Goal: Task Accomplishment & Management: Manage account settings

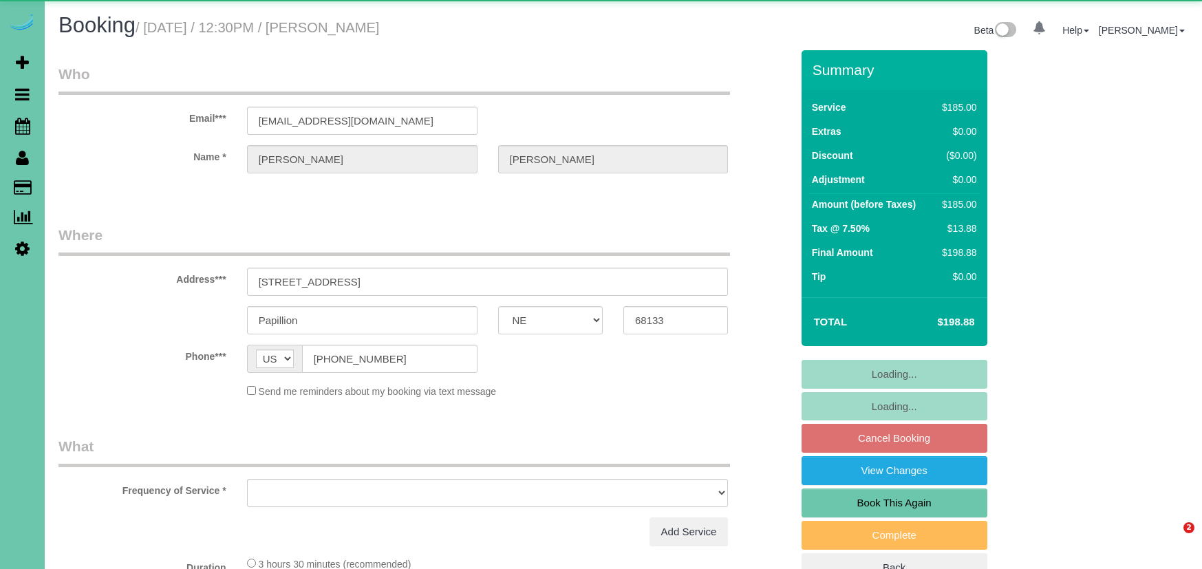
select select "NE"
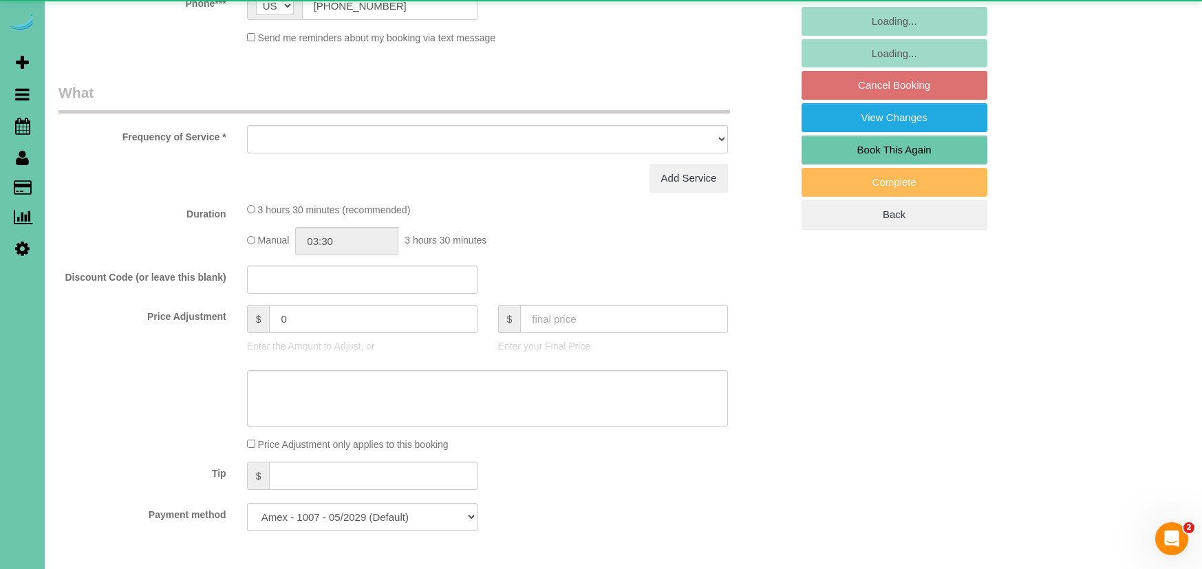
select select "object:897"
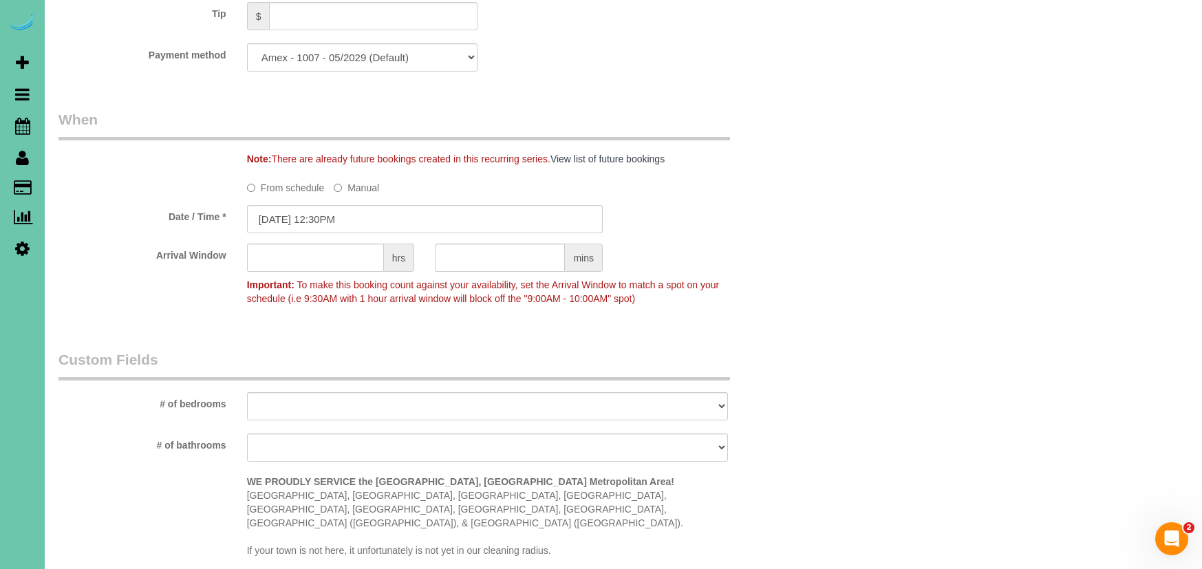
scroll to position [895, 0]
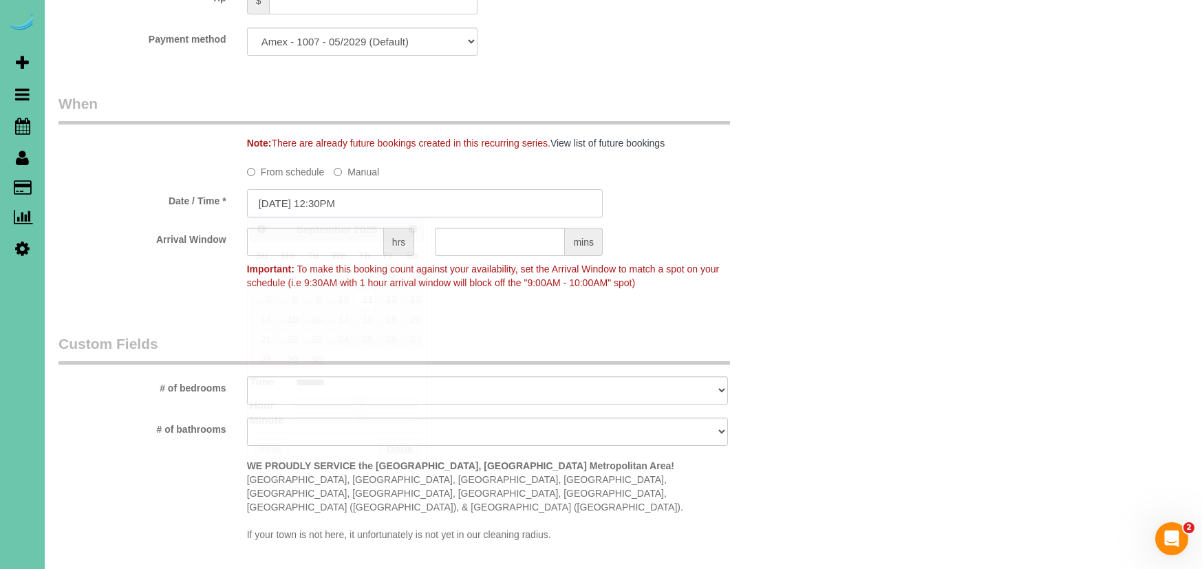
click at [379, 191] on input "[DATE] 12:30PM" at bounding box center [425, 203] width 356 height 28
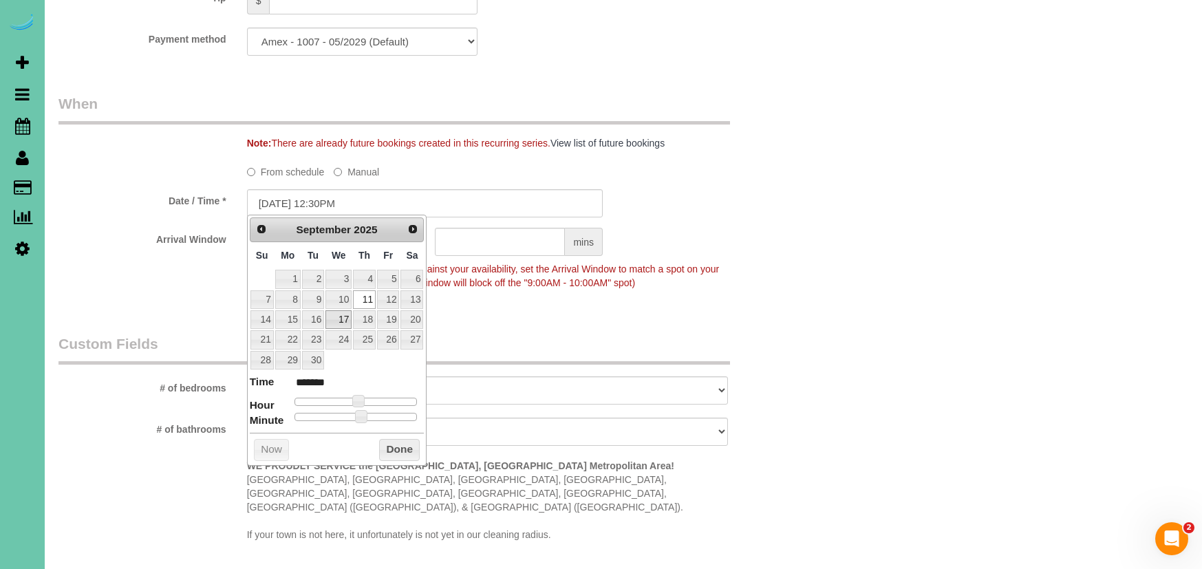
click at [343, 311] on link "17" at bounding box center [338, 319] width 26 height 19
type input "[DATE] 12:25PM"
type input "*******"
type input "[DATE] 12:15PM"
type input "*******"
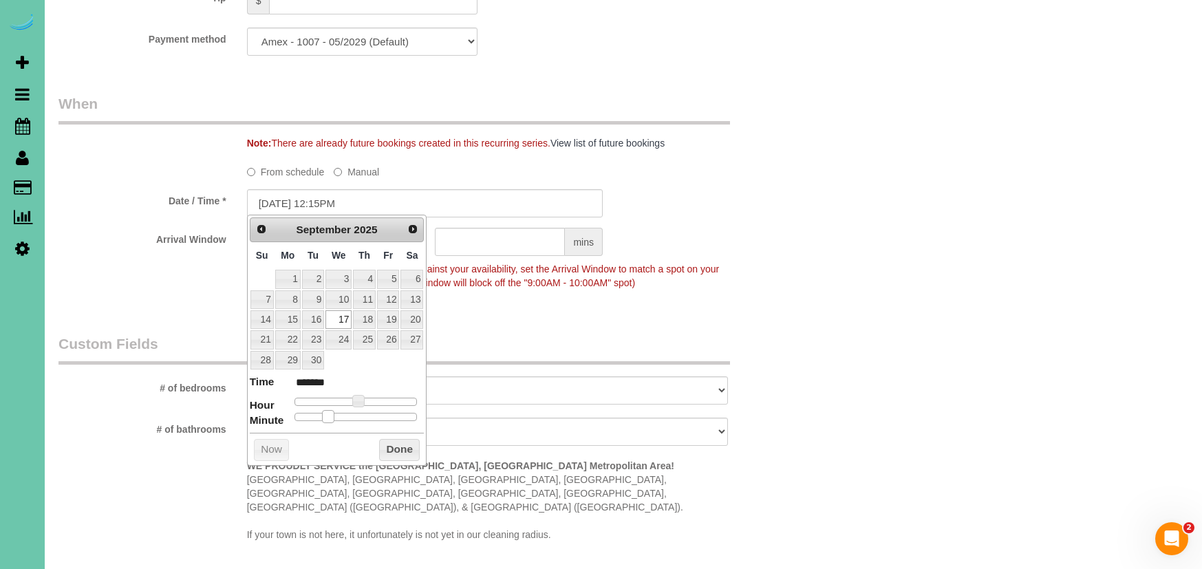
type input "[DATE] 12:00PM"
type input "*******"
drag, startPoint x: 356, startPoint y: 416, endPoint x: 197, endPoint y: 400, distance: 159.7
drag, startPoint x: 398, startPoint y: 448, endPoint x: 440, endPoint y: 387, distance: 74.6
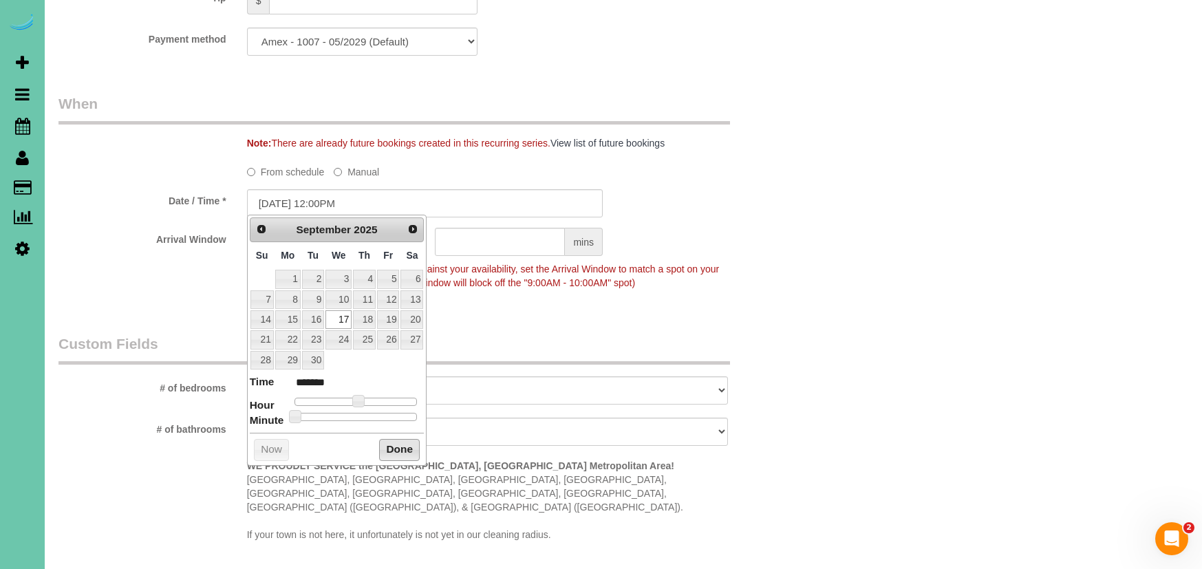
click at [398, 448] on button "Done" at bounding box center [399, 450] width 41 height 22
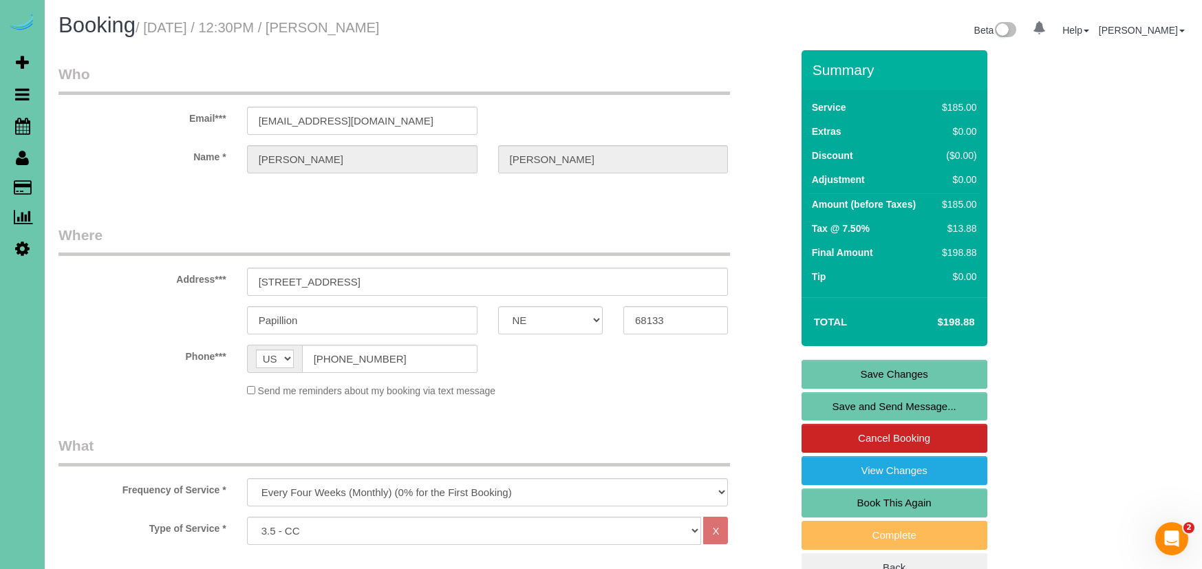
scroll to position [0, 0]
drag, startPoint x: 408, startPoint y: 365, endPoint x: 292, endPoint y: 352, distance: 116.4
drag, startPoint x: 835, startPoint y: 370, endPoint x: 826, endPoint y: 367, distance: 10.0
click at [835, 370] on link "Save Changes" at bounding box center [894, 374] width 186 height 29
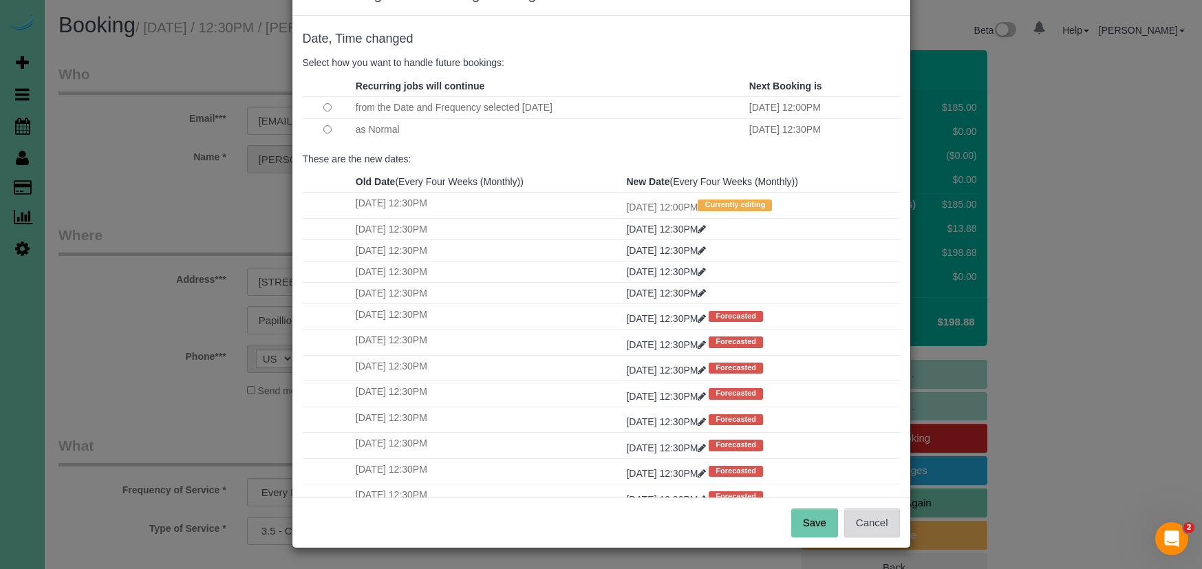
scroll to position [47, 0]
click at [816, 526] on button "Save" at bounding box center [814, 523] width 47 height 29
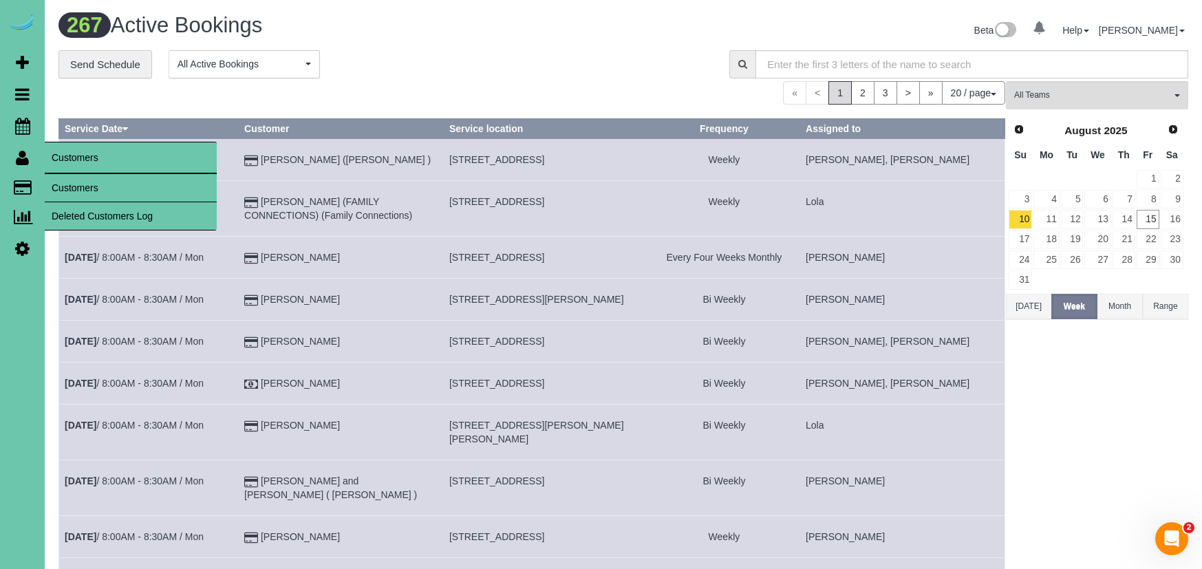
click at [93, 187] on link "Customers" at bounding box center [131, 188] width 172 height 28
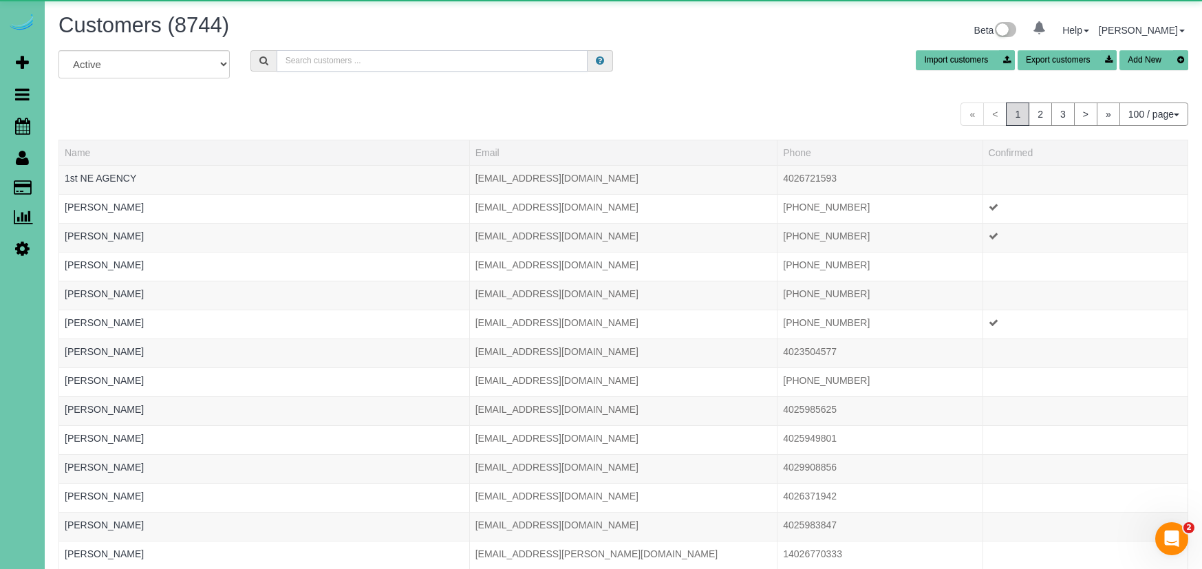
click at [435, 61] on input "text" at bounding box center [432, 60] width 311 height 21
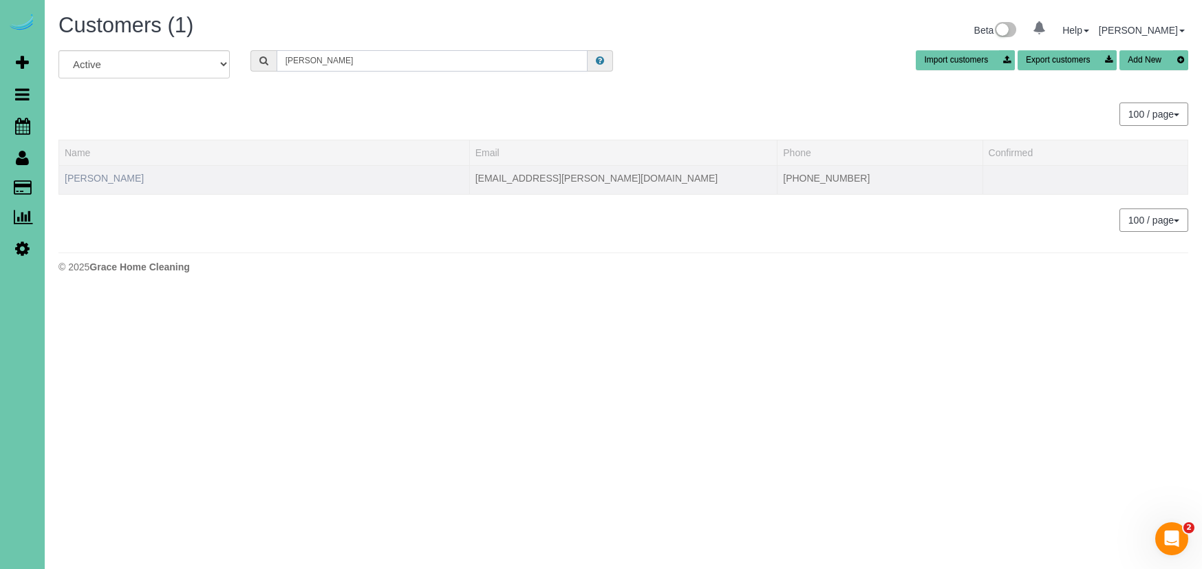
type input "[PERSON_NAME]"
click at [116, 183] on link "[PERSON_NAME]" at bounding box center [104, 178] width 79 height 11
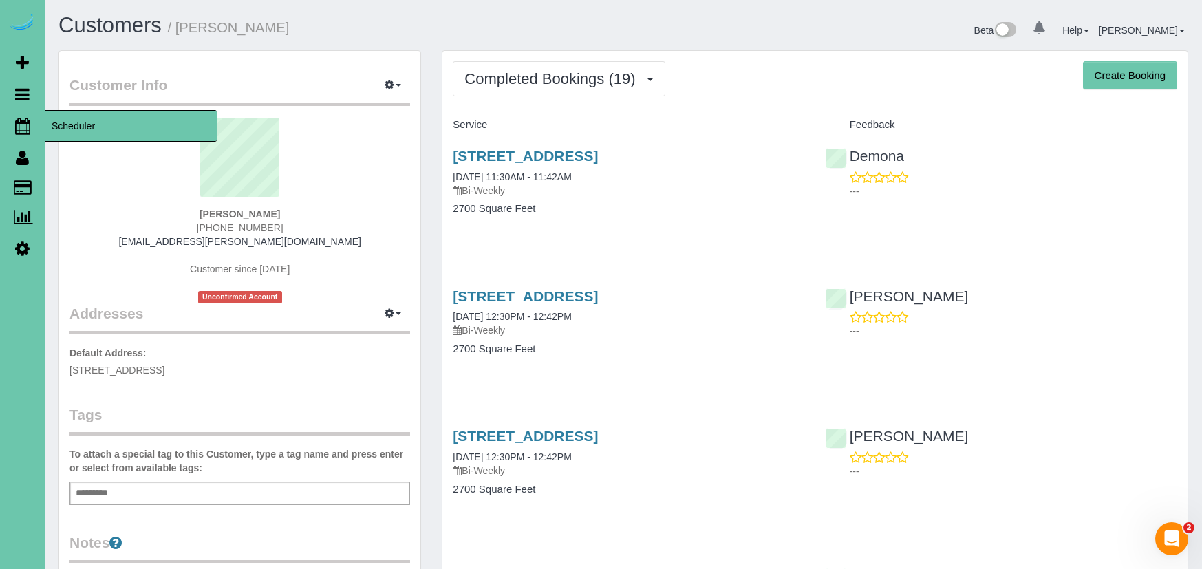
click at [28, 128] on icon at bounding box center [22, 126] width 15 height 17
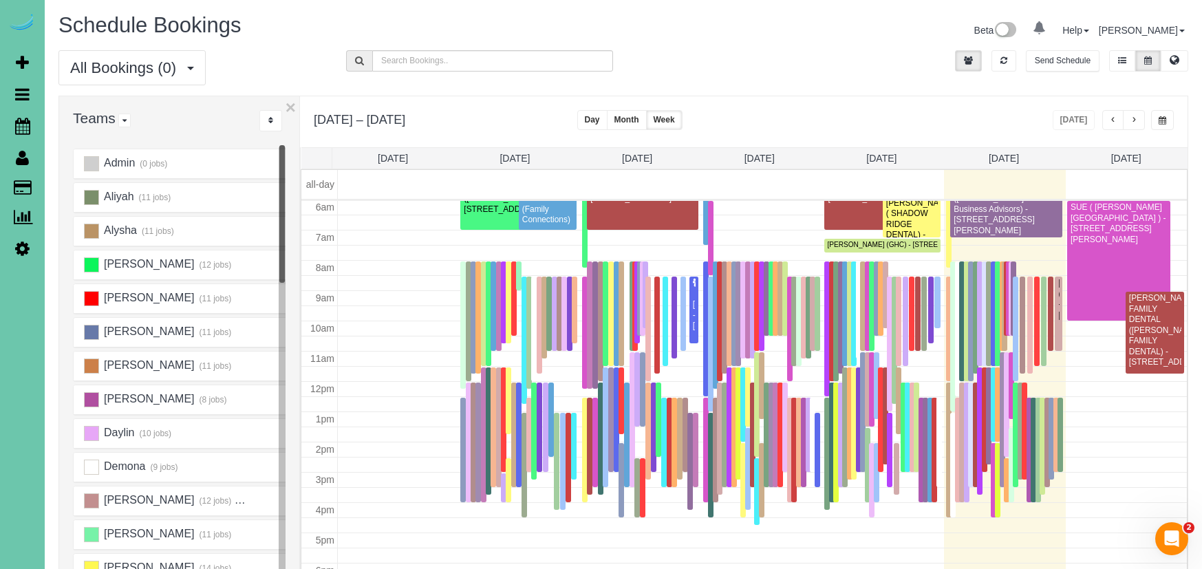
scroll to position [182, 0]
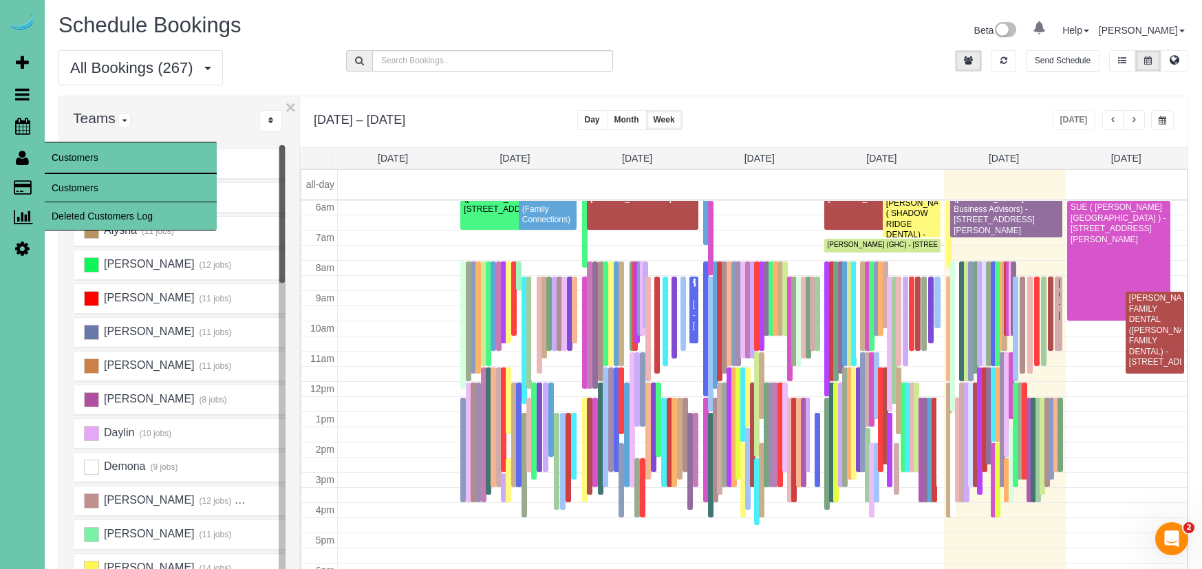
click at [65, 180] on link "Customers" at bounding box center [131, 188] width 172 height 28
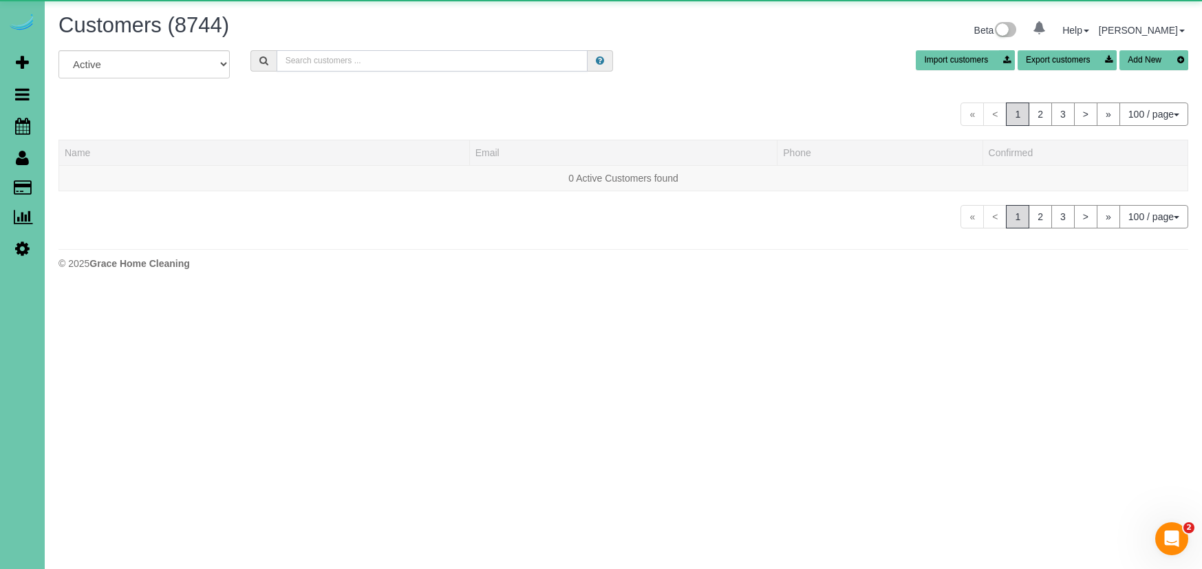
click at [367, 67] on input "text" at bounding box center [432, 60] width 311 height 21
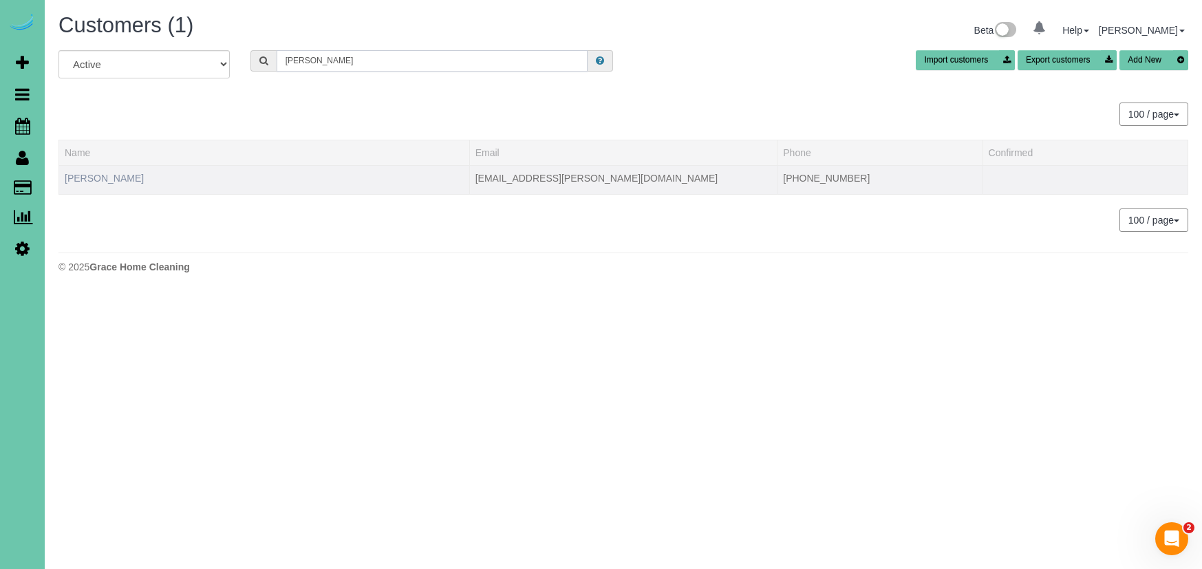
type input "[PERSON_NAME]"
click at [110, 175] on link "[PERSON_NAME]" at bounding box center [104, 178] width 79 height 11
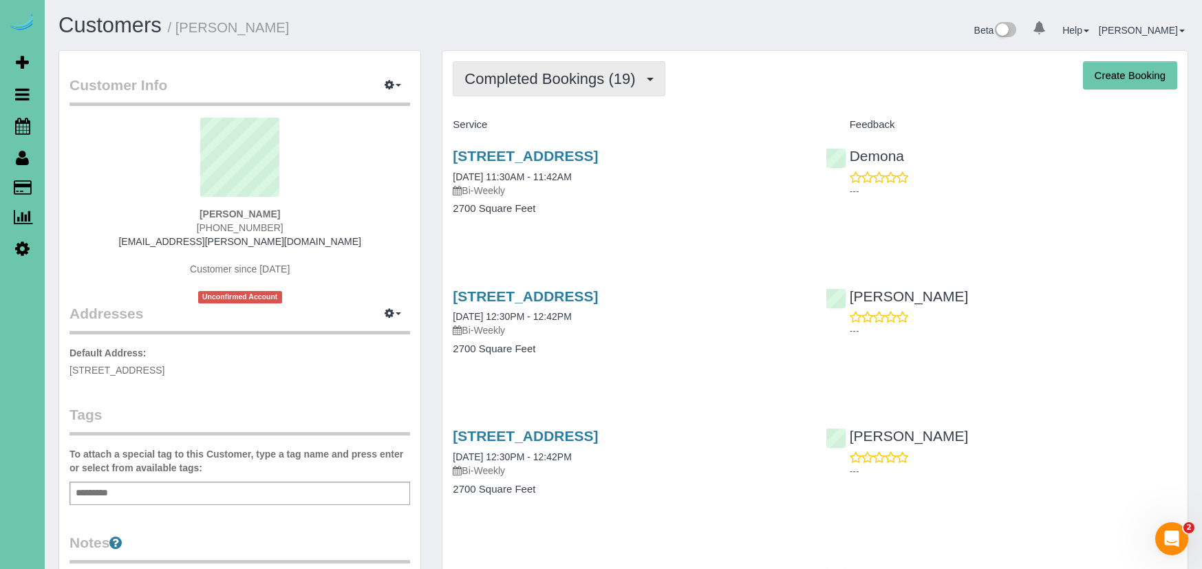
click at [616, 70] on span "Completed Bookings (19)" at bounding box center [552, 78] width 177 height 17
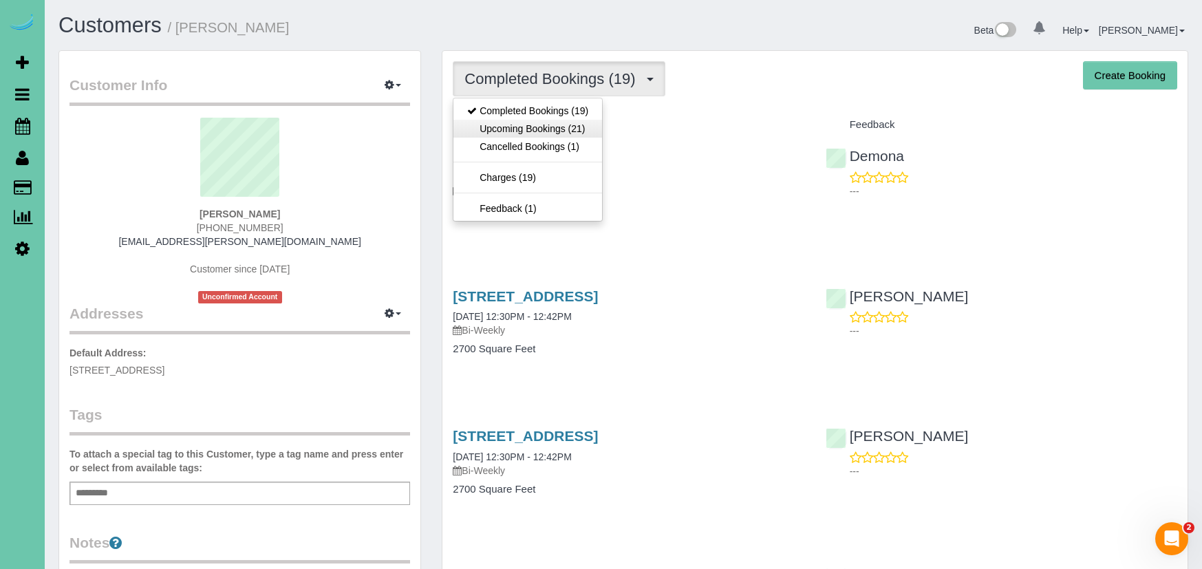
click at [592, 124] on link "Upcoming Bookings (21)" at bounding box center [527, 129] width 149 height 18
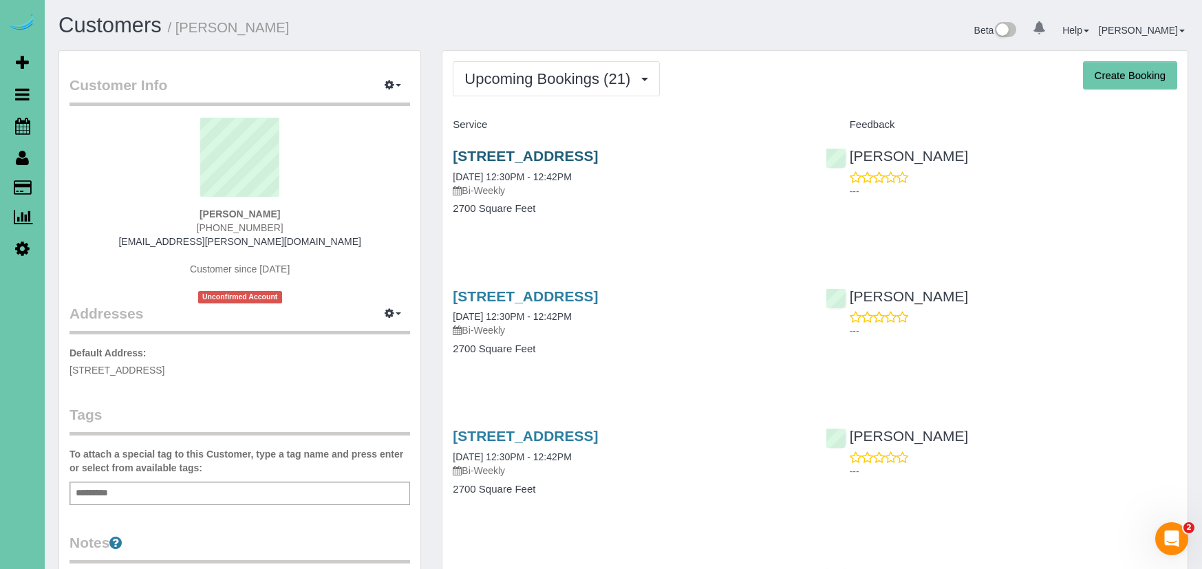
click at [526, 162] on link "[STREET_ADDRESS]" at bounding box center [525, 156] width 145 height 16
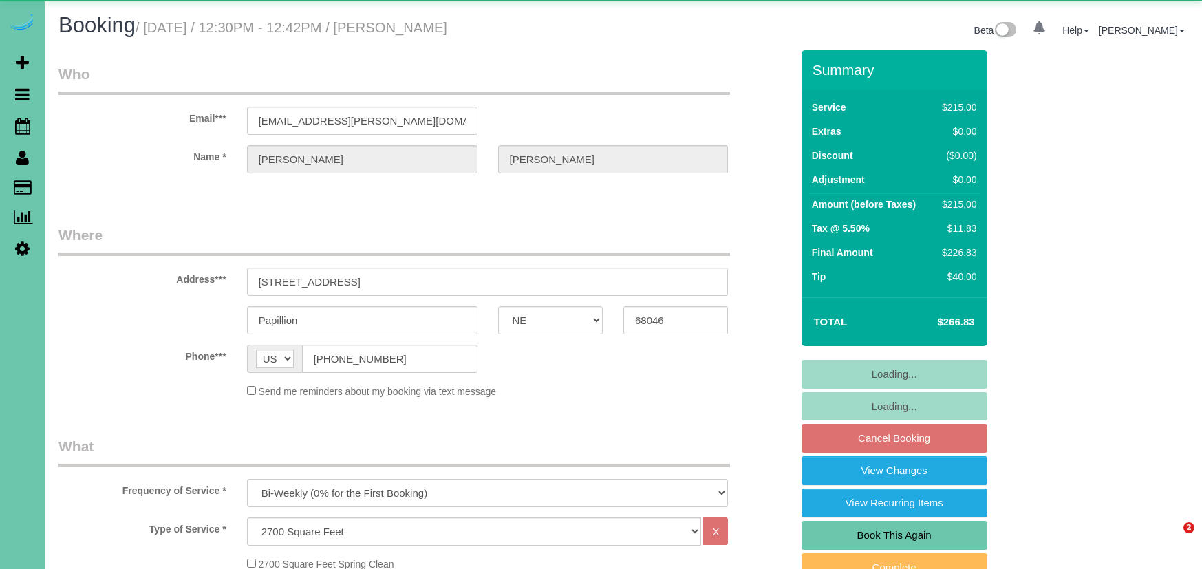
select select "NE"
select select "string:fspay-56187ae0-9b95-47e7-8c82-74fccb6ee93f"
select select "object:720"
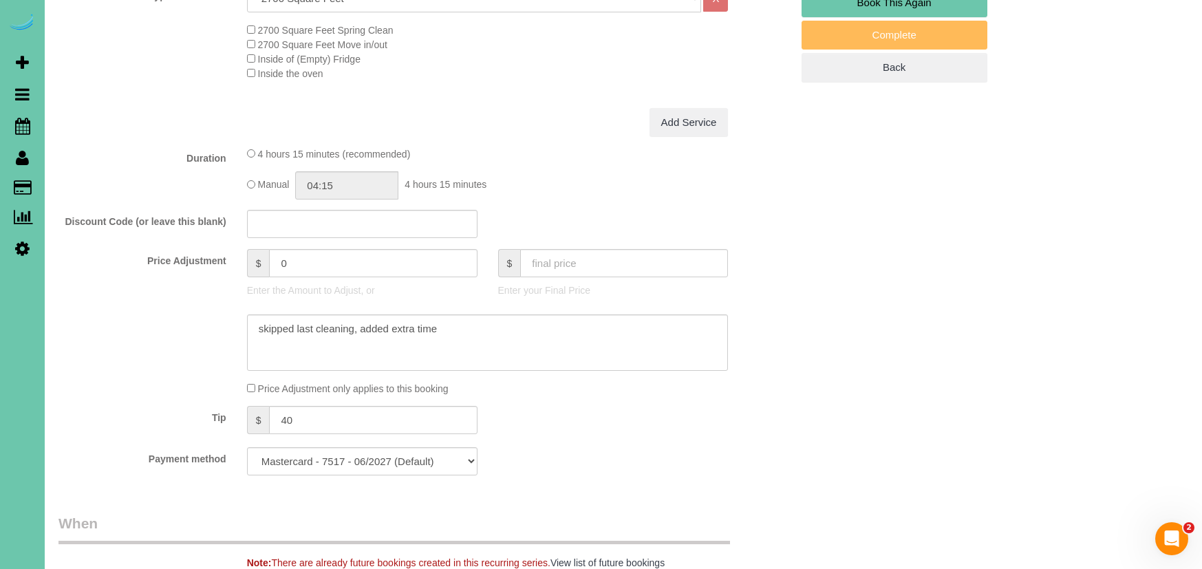
scroll to position [546, 0]
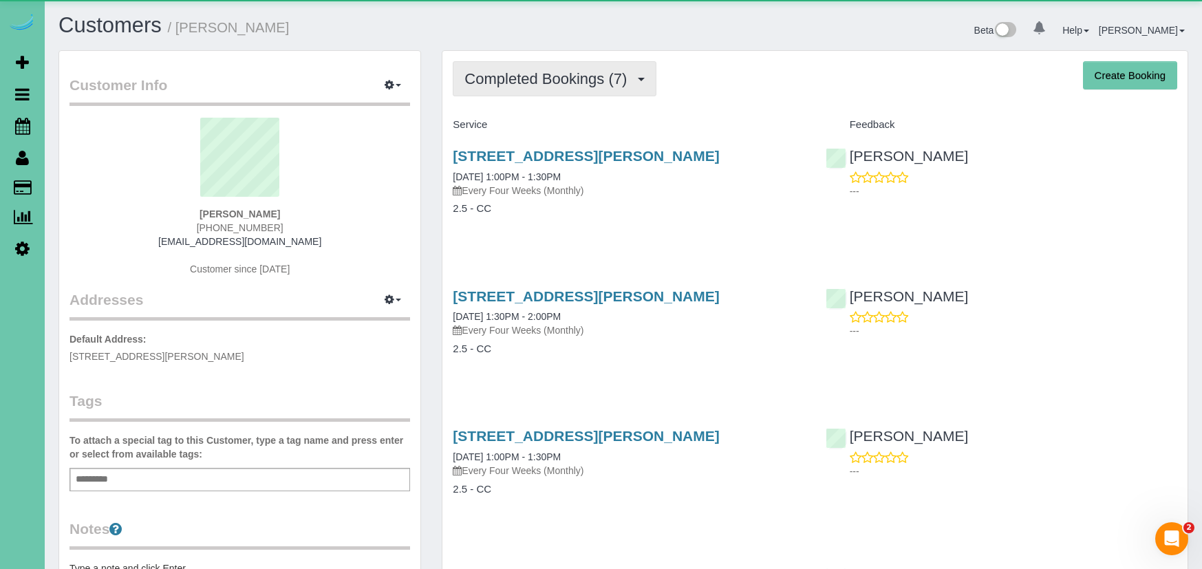
click at [561, 79] on span "Completed Bookings (7)" at bounding box center [548, 78] width 169 height 17
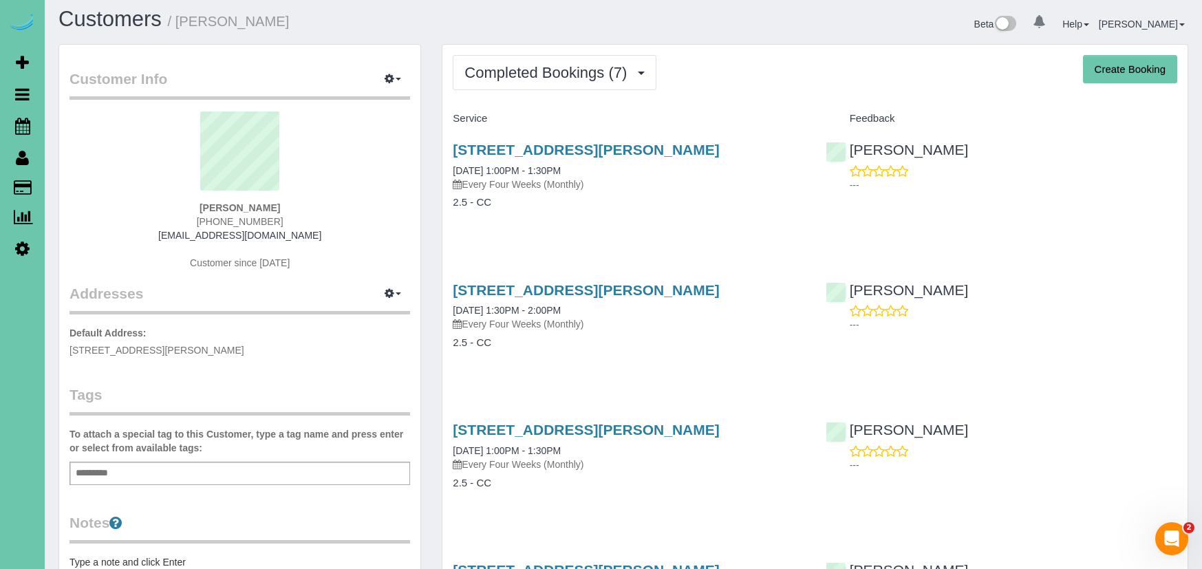
drag, startPoint x: 288, startPoint y: 224, endPoint x: 192, endPoint y: 223, distance: 96.3
click at [192, 223] on div "Danielle Hinks (773) 983-5854 daniellehinks@gmail.com Customer since 2025" at bounding box center [239, 197] width 341 height 172
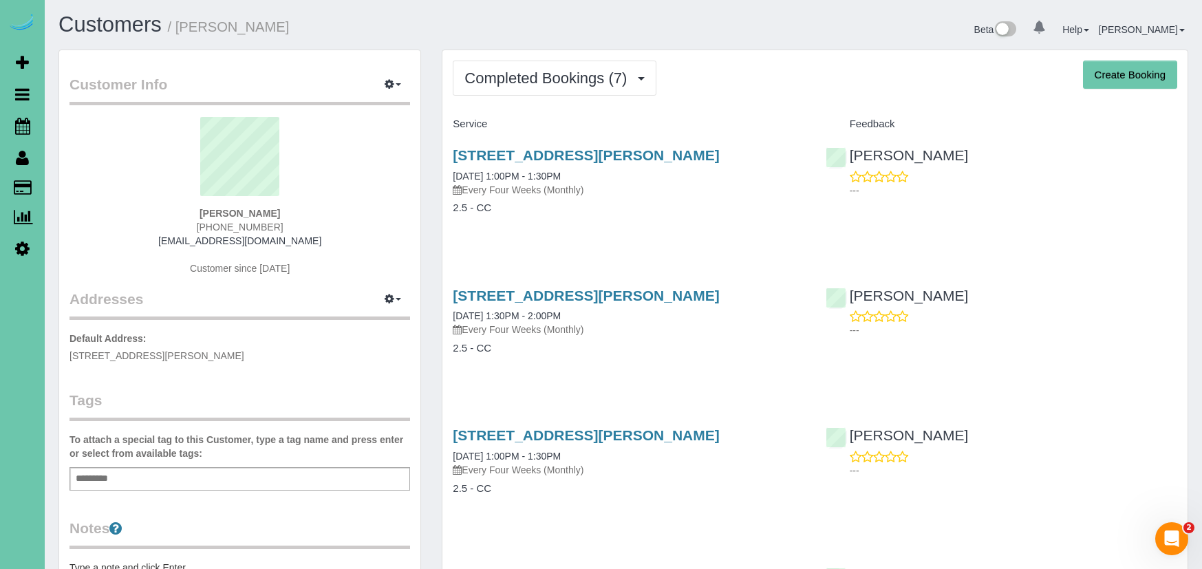
copy span "(773) 983-5854"
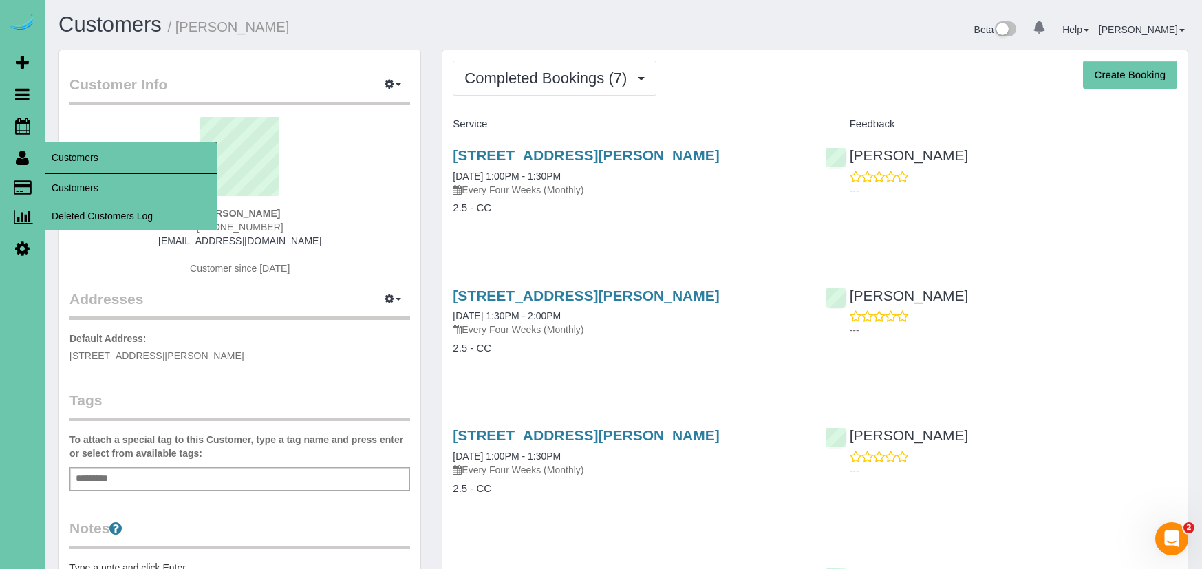
click at [65, 181] on link "Customers" at bounding box center [131, 188] width 172 height 28
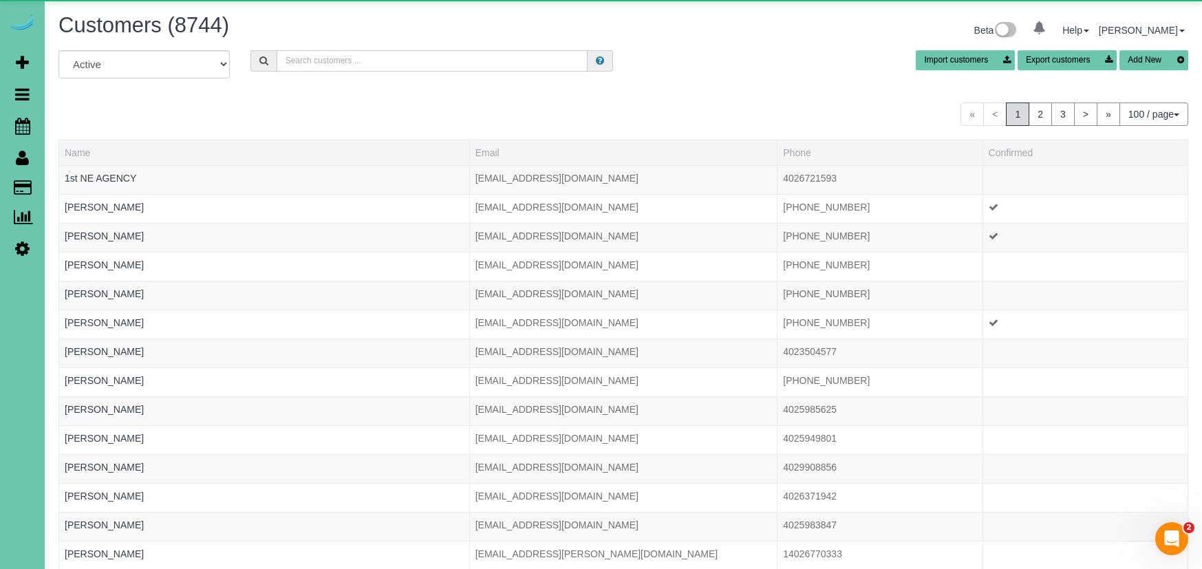
click at [324, 58] on input "text" at bounding box center [432, 60] width 311 height 21
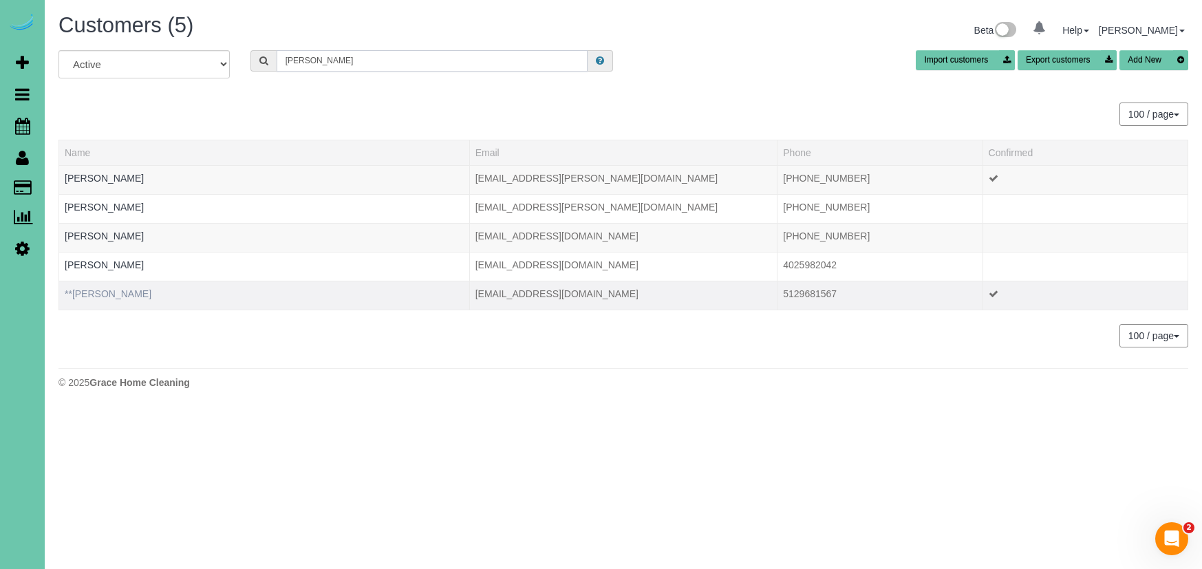
type input "amber s"
click at [108, 290] on link "**Amber Swartz" at bounding box center [108, 293] width 87 height 11
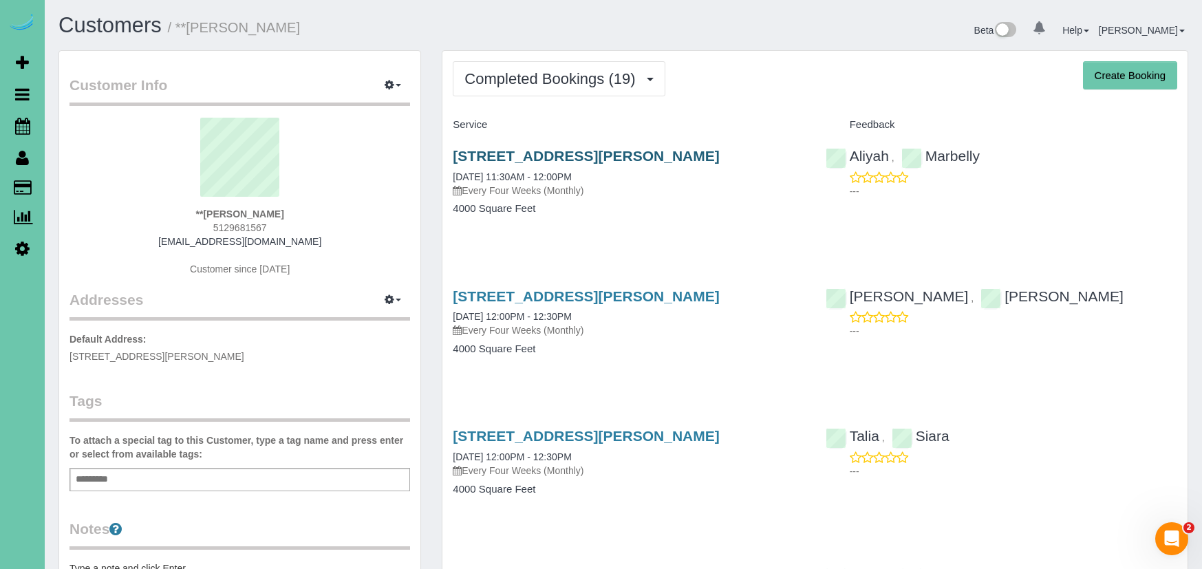
click at [579, 151] on link "17102 Craig Street, Bennington, NE 68007" at bounding box center [586, 156] width 266 height 16
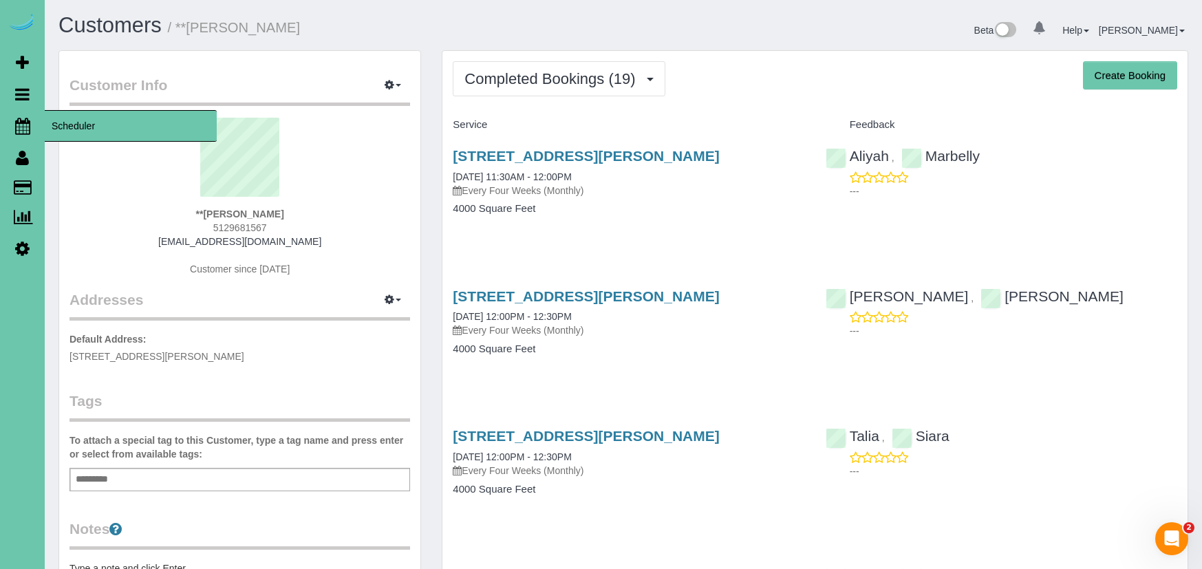
click at [28, 127] on icon at bounding box center [22, 126] width 15 height 17
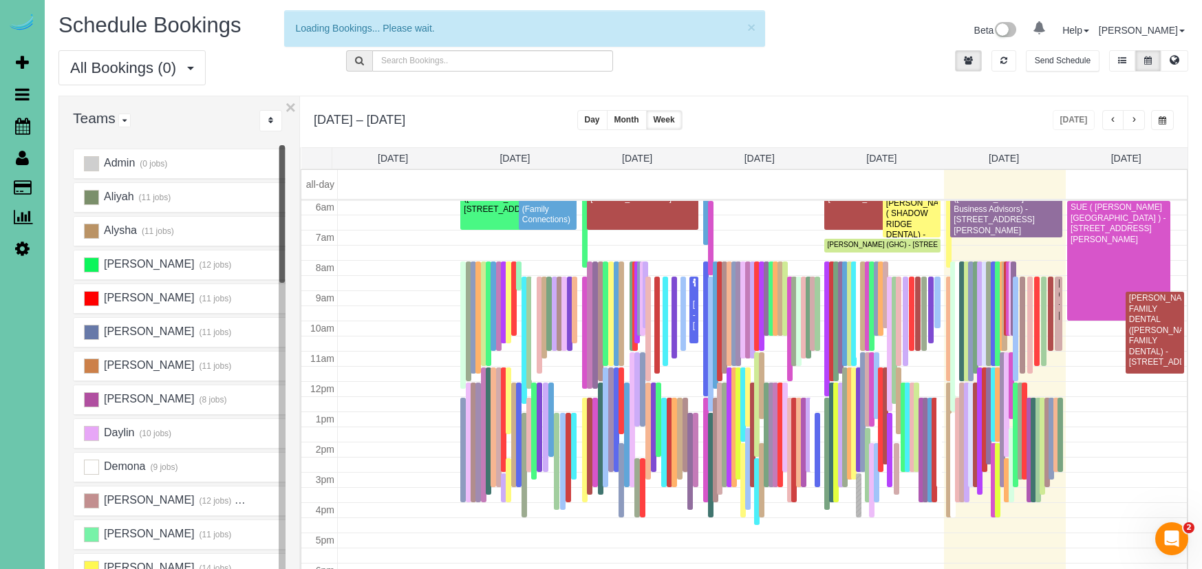
scroll to position [182, 0]
click at [1137, 115] on button "button" at bounding box center [1134, 120] width 22 height 20
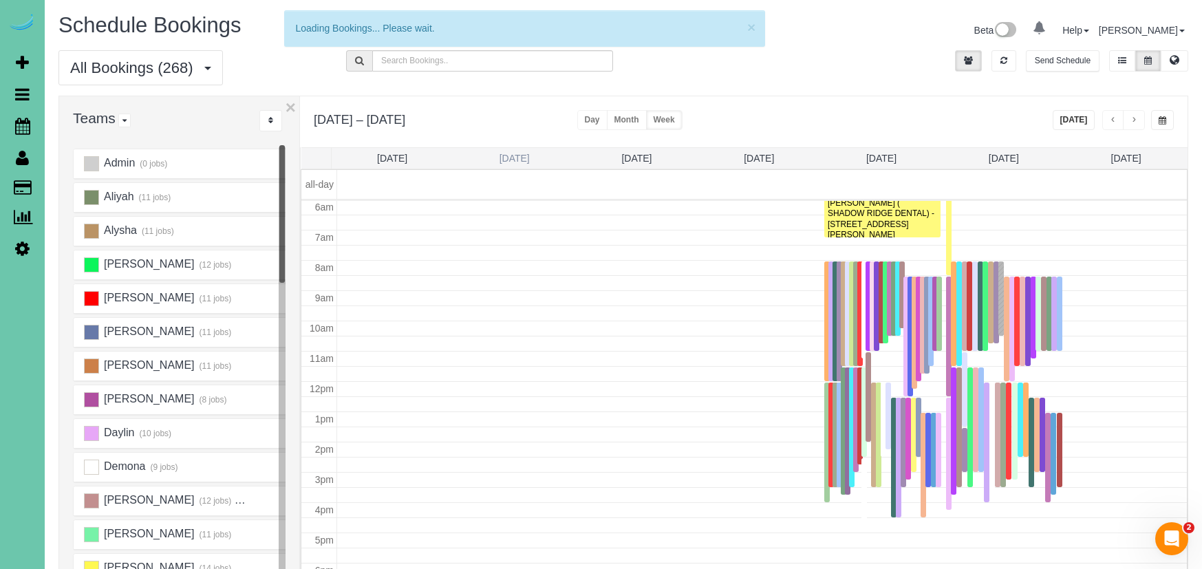
click at [514, 153] on link "Mon 8/18" at bounding box center [514, 158] width 30 height 11
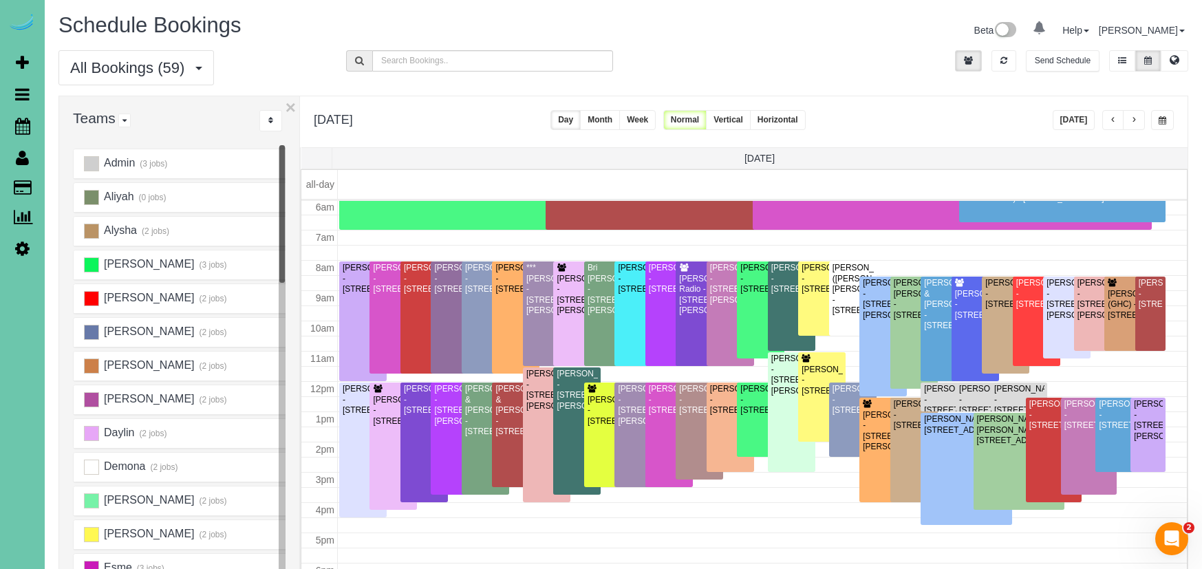
click at [751, 118] on button "Vertical" at bounding box center [728, 120] width 45 height 20
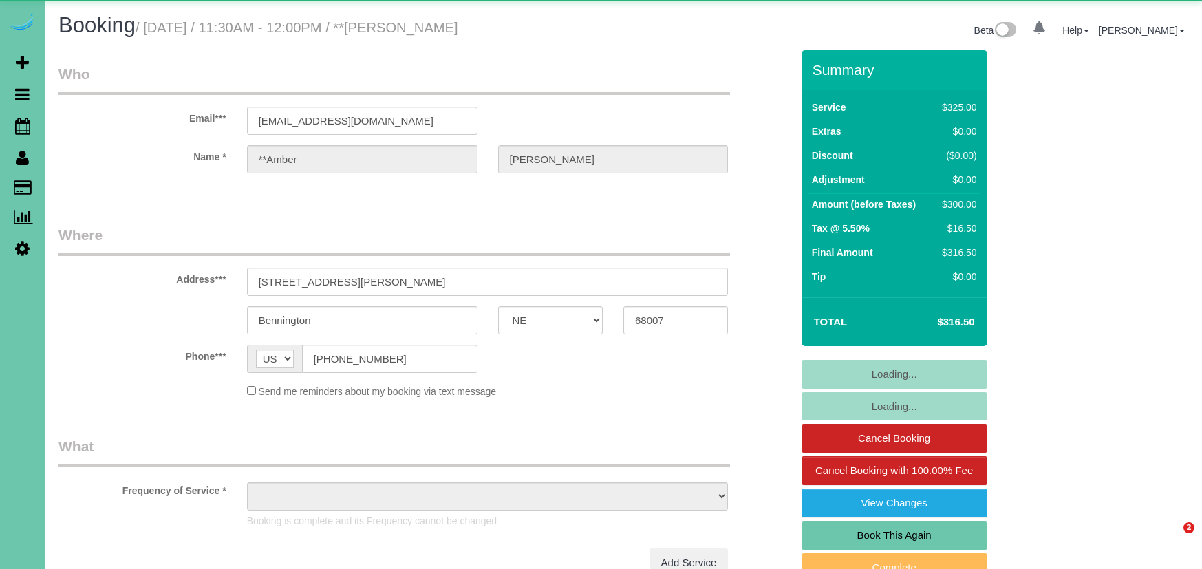
select select "NE"
select select "object:736"
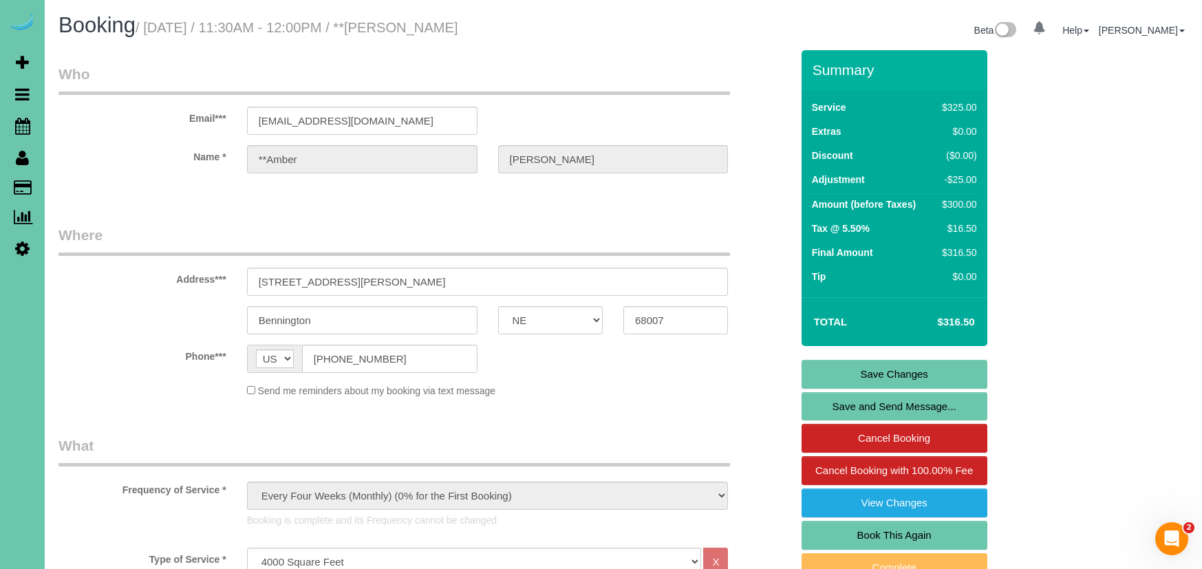
click at [788, 104] on div "Email*** amberswartz44@gmail.com" at bounding box center [424, 99] width 753 height 71
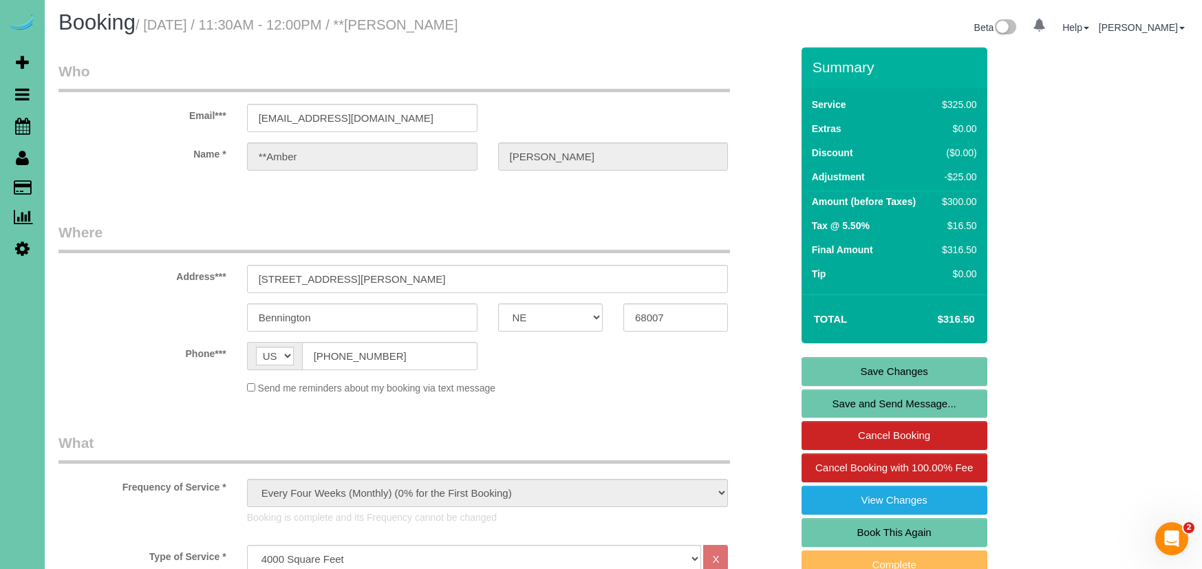
scroll to position [4, 0]
